Goal: Task Accomplishment & Management: Use online tool/utility

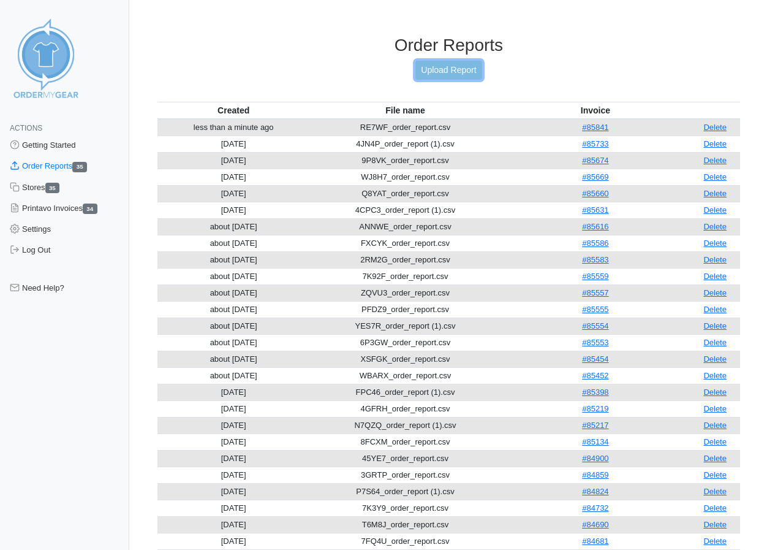
click at [437, 67] on link "Upload Report" at bounding box center [448, 70] width 66 height 19
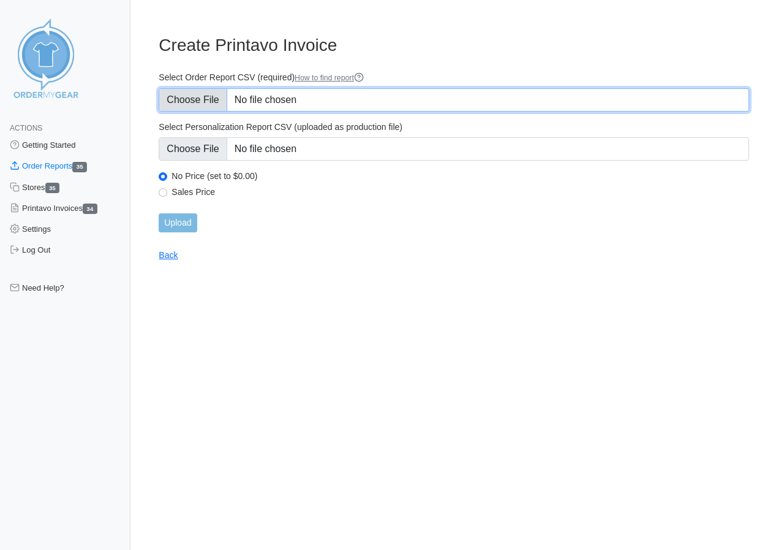
click at [189, 94] on input "Select Order Report CSV (required) How to find report" at bounding box center [454, 99] width 591 height 23
type input "C:\fakepath\7ANYJ_order_report.csv"
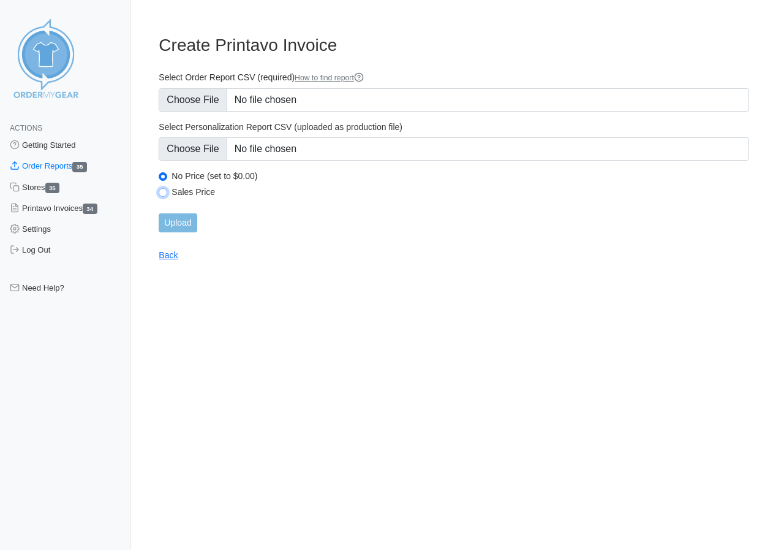
click at [163, 191] on input "Sales Price" at bounding box center [163, 192] width 9 height 9
radio input "true"
click at [172, 224] on input "Upload" at bounding box center [178, 222] width 38 height 19
